Goal: Information Seeking & Learning: Learn about a topic

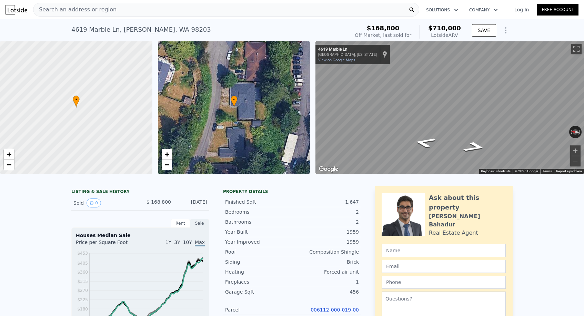
click at [82, 2] on div "Search an address or region Solutions Company Open main menu Log In Free Account" at bounding box center [292, 9] width 573 height 17
click at [79, 12] on span "Search an address or region" at bounding box center [74, 10] width 83 height 8
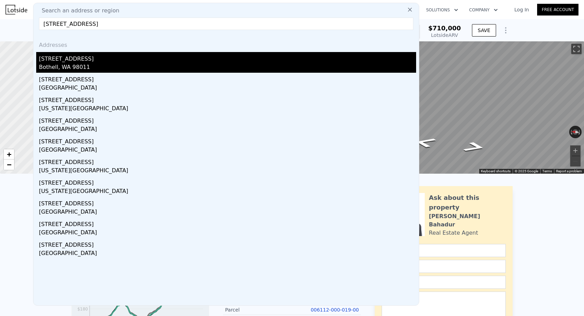
type input "[STREET_ADDRESS]"
click at [93, 62] on div "[STREET_ADDRESS]" at bounding box center [227, 57] width 377 height 11
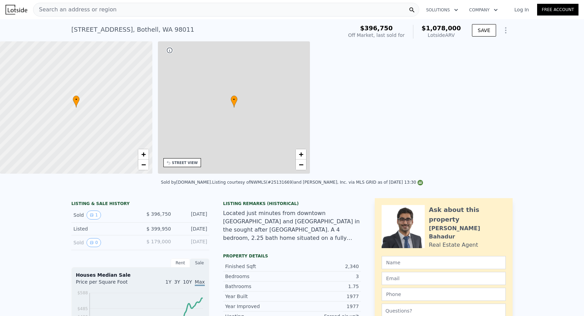
type input "$ 1,078,000"
type input "3"
type input "5"
type input "2"
type input "1778"
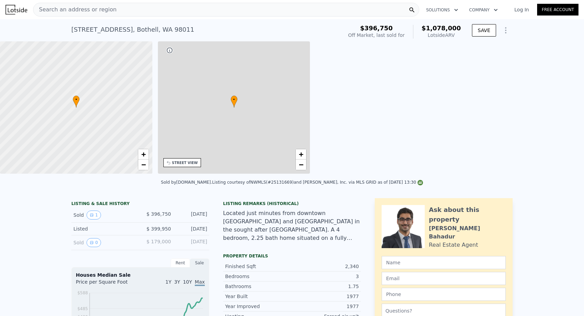
type input "2932"
type input "7200"
type input "14850"
type input "$ 569,612"
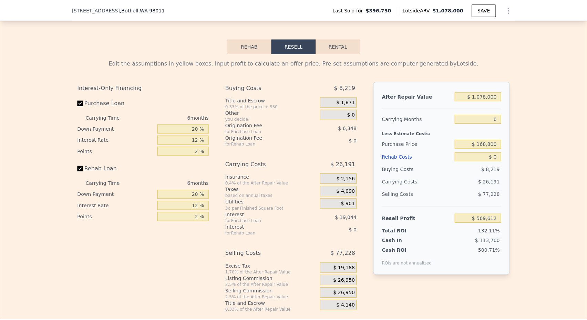
scroll to position [1010, 0]
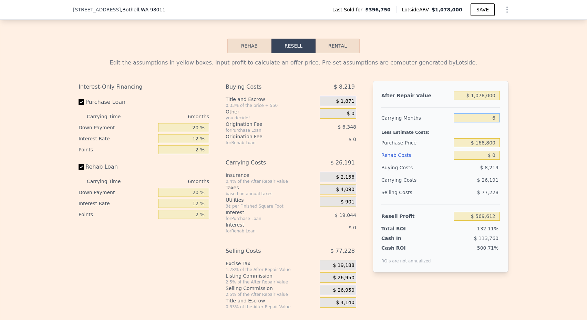
click at [497, 121] on input "6" at bounding box center [477, 117] width 46 height 9
type input "3"
type input "$ 582,707"
type input "3"
click at [479, 100] on div "$ 1,078,000" at bounding box center [477, 95] width 46 height 12
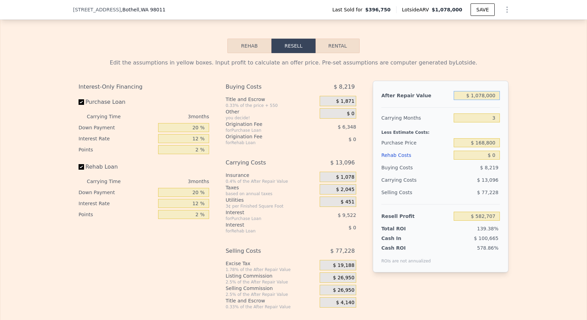
click at [479, 98] on input "$ 1,078,000" at bounding box center [477, 95] width 46 height 9
click at [479, 100] on input "$ 1,078,000" at bounding box center [477, 95] width 46 height 9
click at [483, 94] on input "$ 1,078,000" at bounding box center [477, 95] width 46 height 9
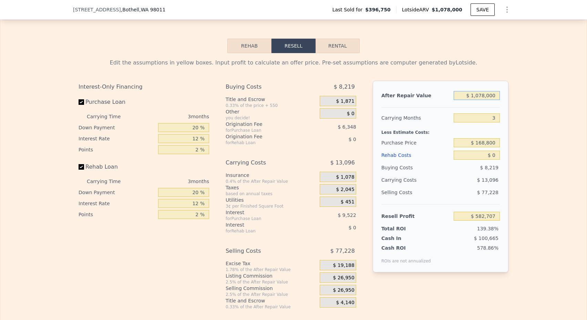
click at [483, 94] on input "$ 1,078,000" at bounding box center [477, 95] width 46 height 9
type input "$ 11"
type input "-$ 417,526"
type input "$ 110"
type input "-$ 417,435"
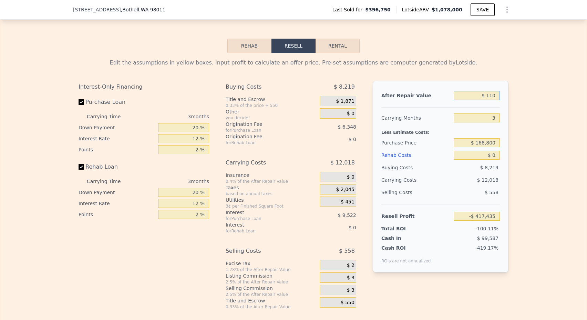
type input "$ 1,100"
type input "-$ 416,518"
type input "$ 11,000"
type input "-$ 407,331"
type input "$ 110,000"
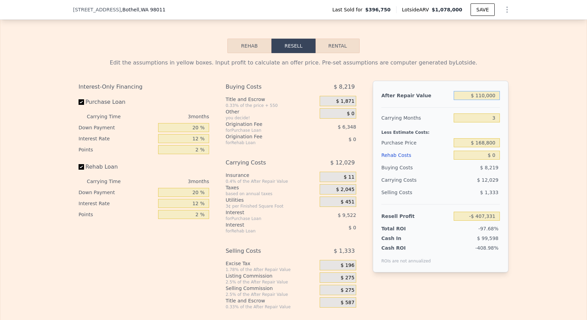
type input "-$ 315,471"
type input "$ 1,100,000"
type input "$ 603,120"
click at [479, 144] on input "$ 168,800" at bounding box center [477, 142] width 46 height 9
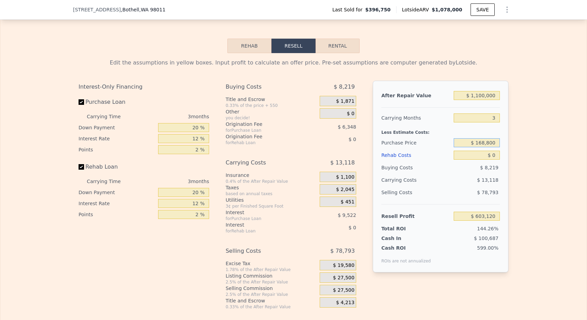
click at [479, 144] on input "$ 168,800" at bounding box center [477, 142] width 46 height 9
type input "$ 1,078,000"
type input "6"
type input "$ 168,800"
type input "$ 569,612"
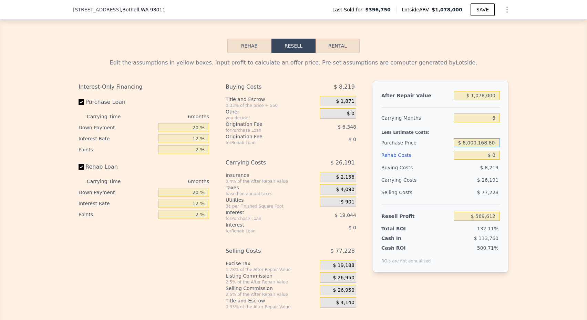
type input "$ 80,000,168,800"
click at [488, 143] on input "$ 80,000,168,800" at bounding box center [477, 142] width 46 height 9
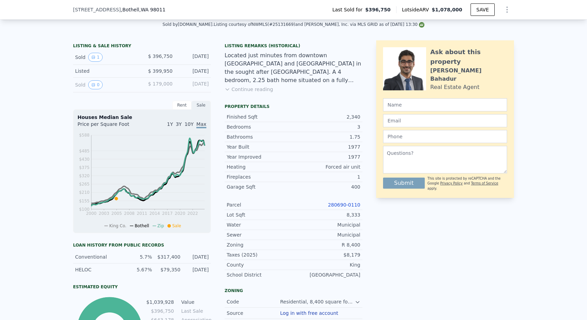
type input "$ 168,800"
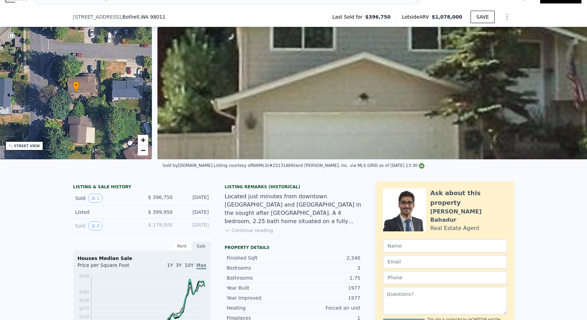
scroll to position [51, 0]
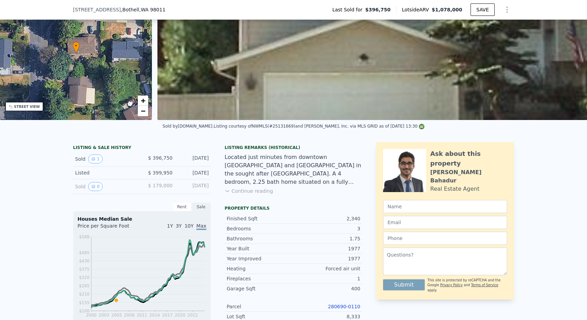
click at [497, 2] on div "[STREET_ADDRESS] Last Sold for $396,750 Lotside ARV $1,078,000 SAVE" at bounding box center [293, 9] width 441 height 19
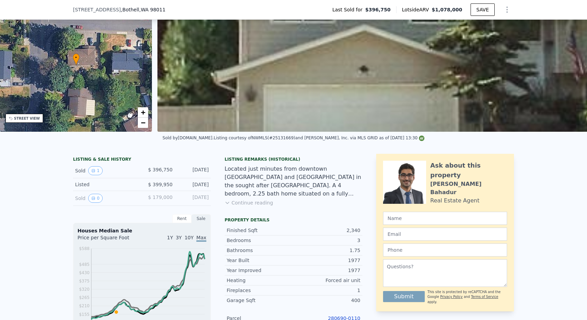
scroll to position [40, 0]
type input "$ 569,612"
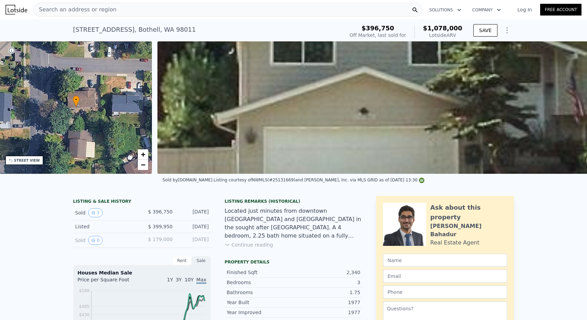
scroll to position [0, 0]
drag, startPoint x: 76, startPoint y: 33, endPoint x: 205, endPoint y: 24, distance: 129.9
click at [205, 24] on div "[STREET_ADDRESS] Sold [DATE] for $396,750 (~ARV $1.078m )" at bounding box center [207, 31] width 269 height 19
drag, startPoint x: 68, startPoint y: 24, endPoint x: 356, endPoint y: 23, distance: 287.9
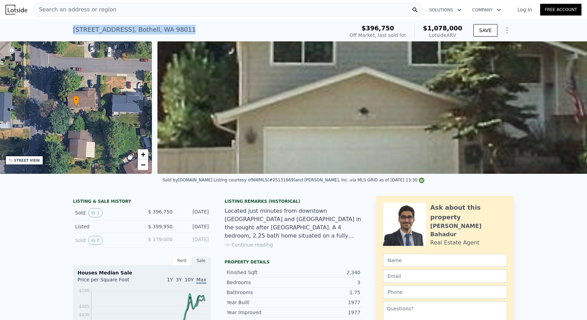
click at [355, 23] on div "[STREET_ADDRESS] Sold [DATE] for $396,750 (~ARV $1.078m ) $396,750 Off Market, …" at bounding box center [293, 30] width 587 height 22
drag, startPoint x: 63, startPoint y: 28, endPoint x: 420, endPoint y: 39, distance: 357.7
click at [420, 39] on div "[STREET_ADDRESS] Sold [DATE] for $396,750 (~ARV $1.078m ) $396,750 Off Market, …" at bounding box center [293, 30] width 587 height 22
click at [288, 24] on div "[STREET_ADDRESS] Sold [DATE] for $396,750 (~ARV $1.078m )" at bounding box center [207, 31] width 269 height 19
click at [237, 244] on button "Continue reading" at bounding box center [249, 244] width 49 height 7
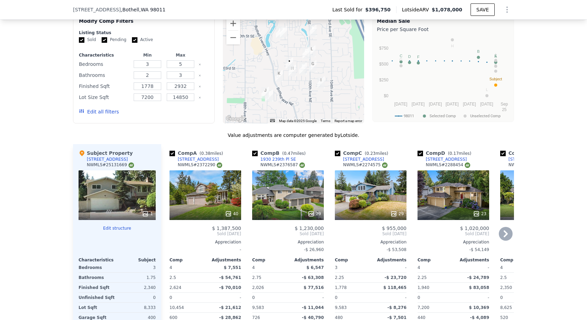
scroll to position [657, 0]
